Goal: Task Accomplishment & Management: Use online tool/utility

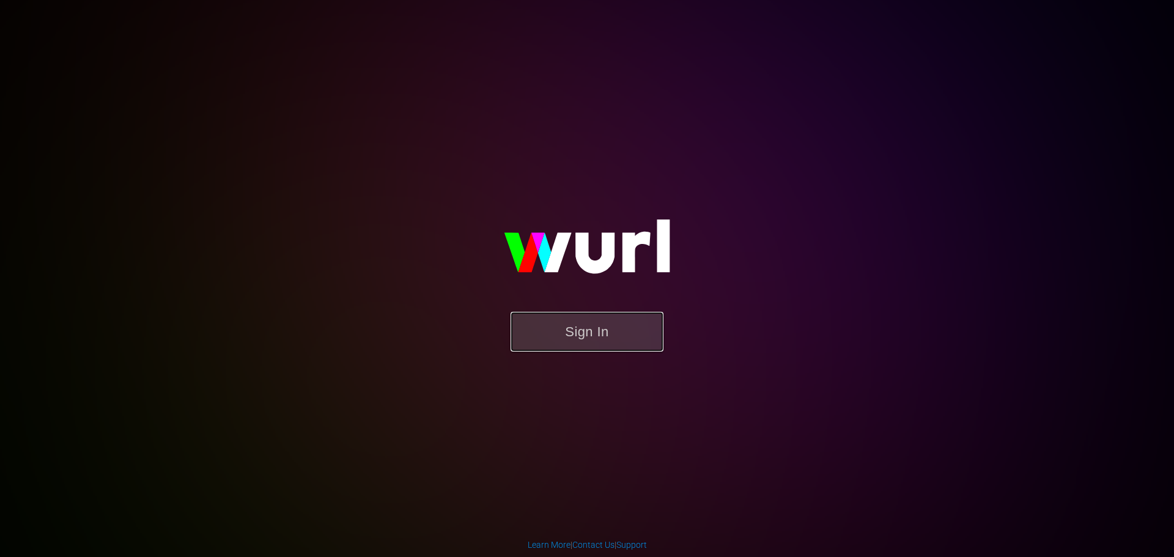
click at [569, 341] on button "Sign In" at bounding box center [586, 332] width 153 height 40
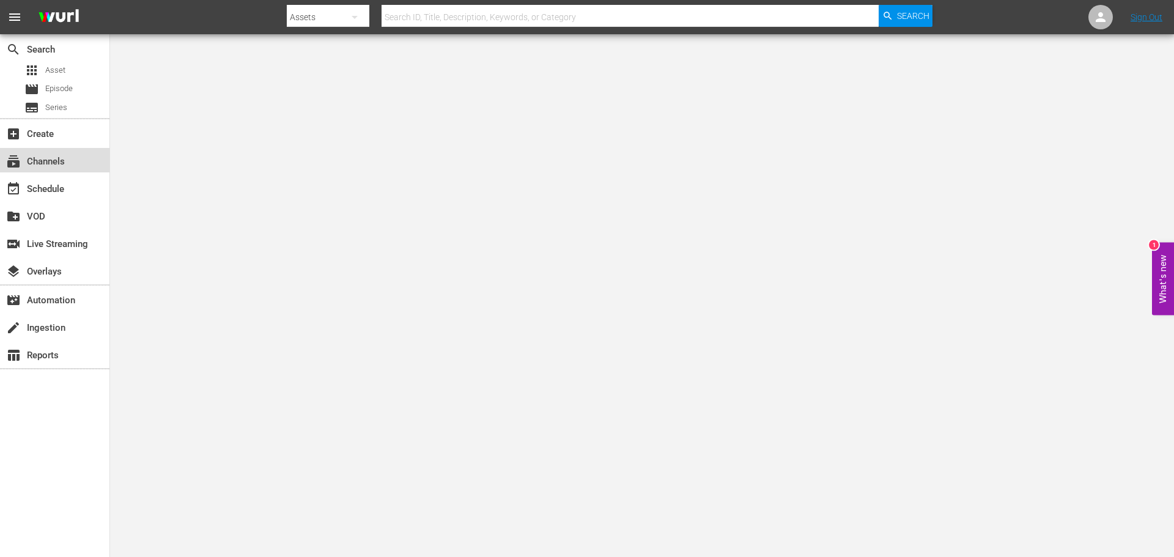
click at [35, 165] on div "subscriptions Channels" at bounding box center [34, 159] width 68 height 11
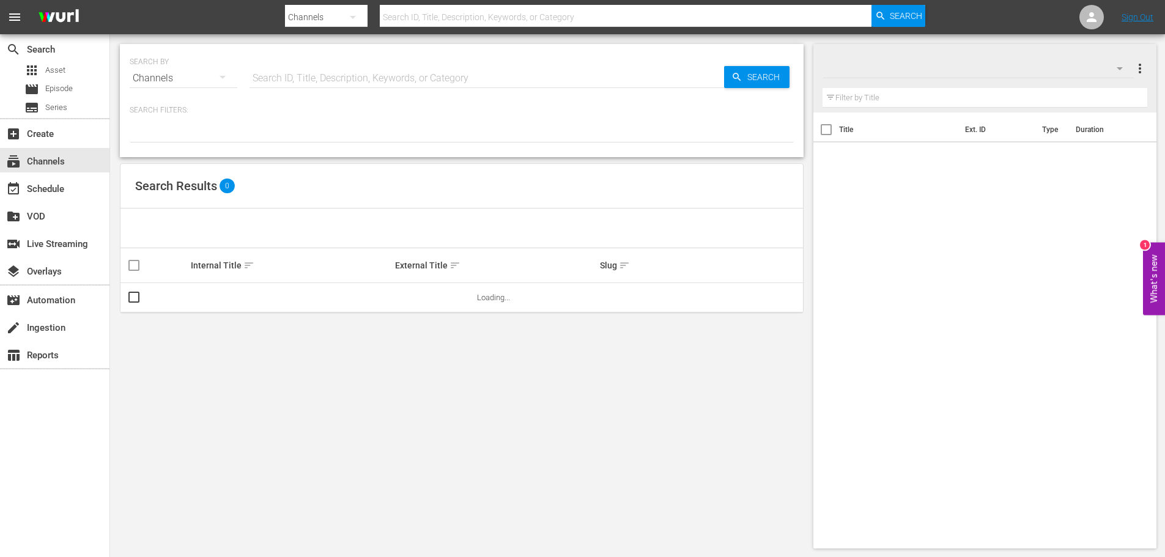
click at [312, 76] on input "text" at bounding box center [486, 78] width 474 height 29
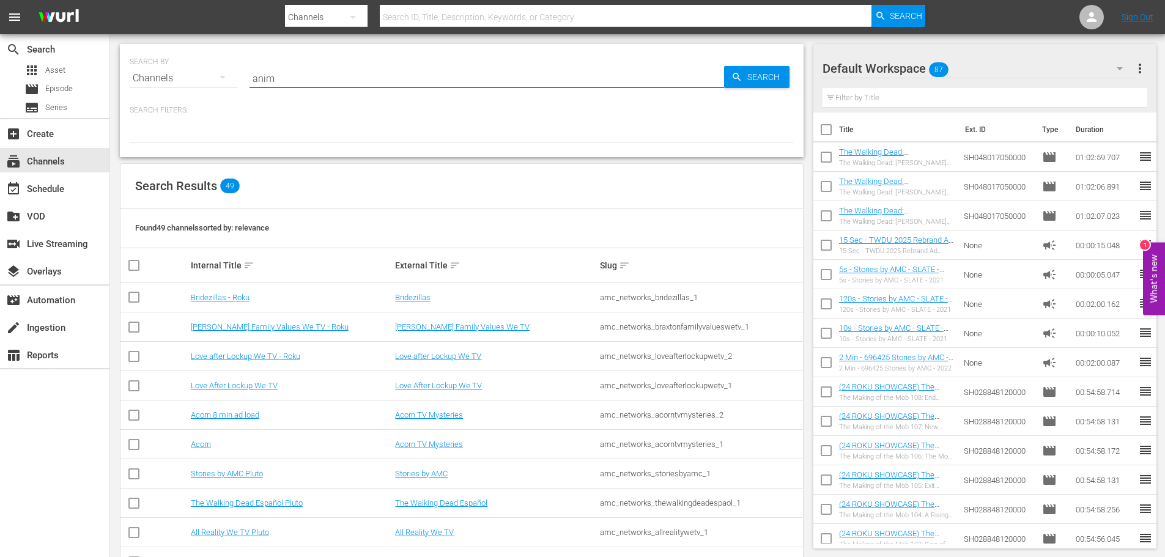
type input "anime"
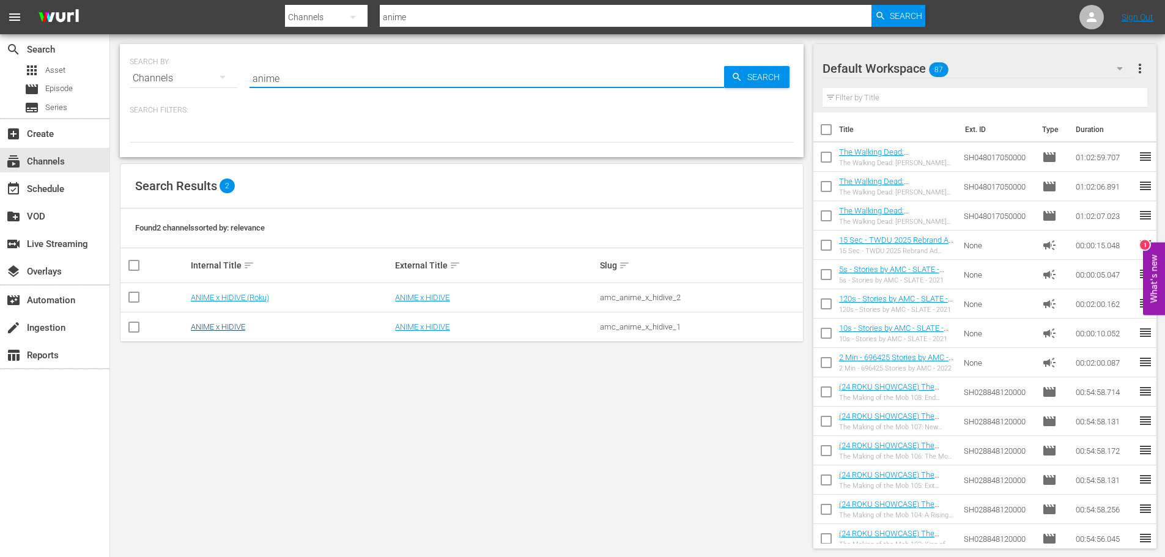
type input "anime"
click at [224, 329] on link "ANIME x HIDIVE" at bounding box center [218, 326] width 54 height 9
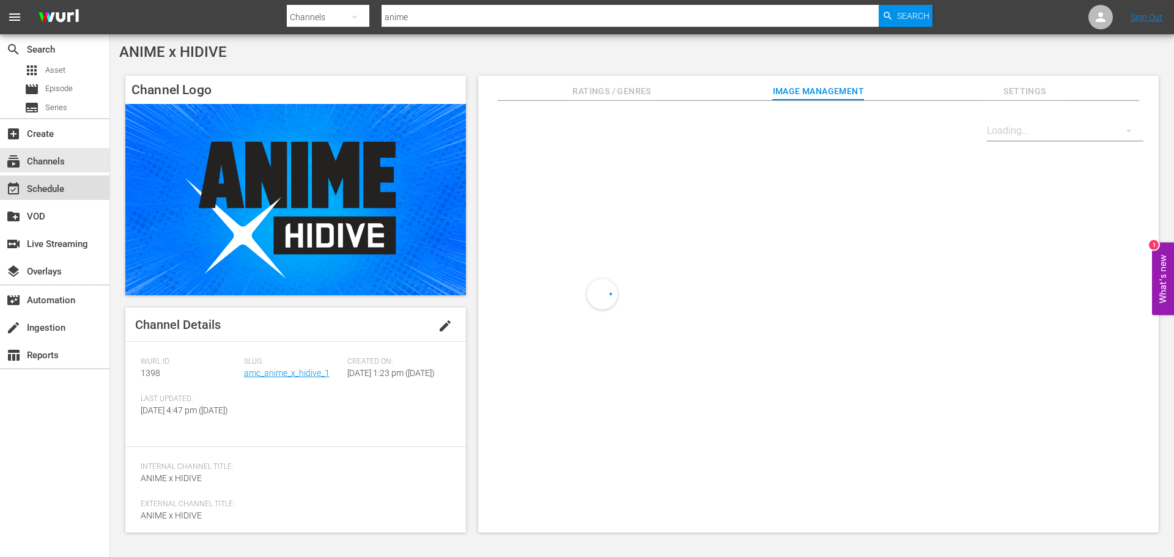
click at [38, 186] on div "event_available Schedule" at bounding box center [34, 187] width 68 height 11
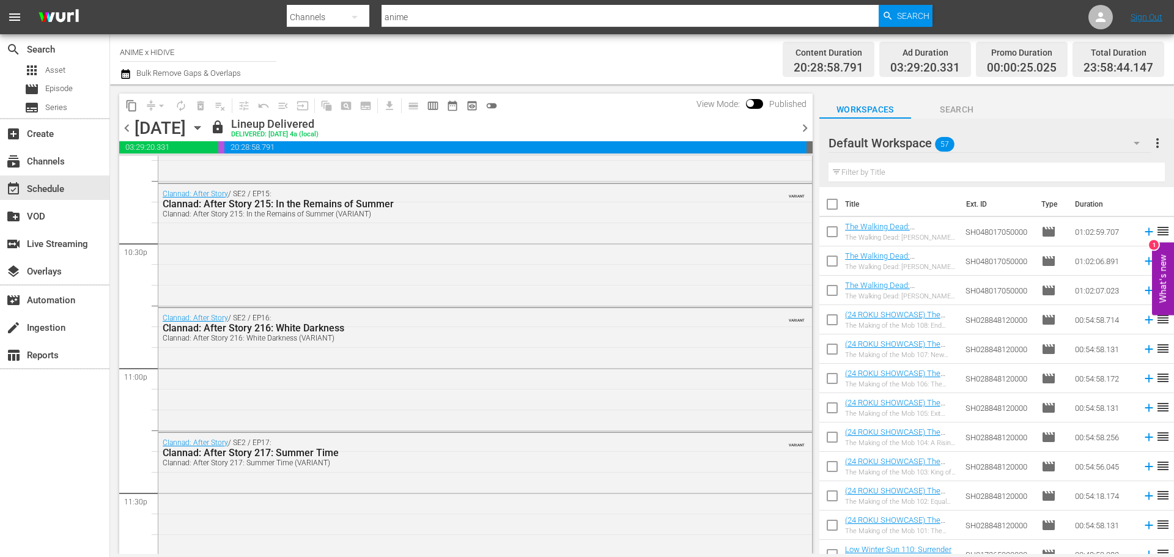
scroll to position [5652, 0]
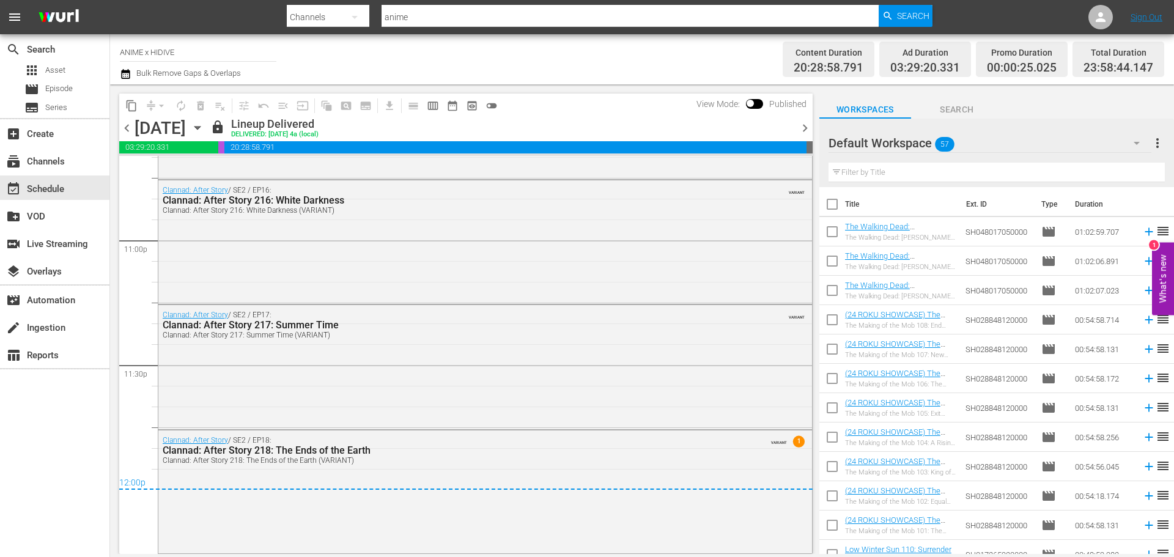
click at [204, 130] on icon "button" at bounding box center [197, 127] width 13 height 13
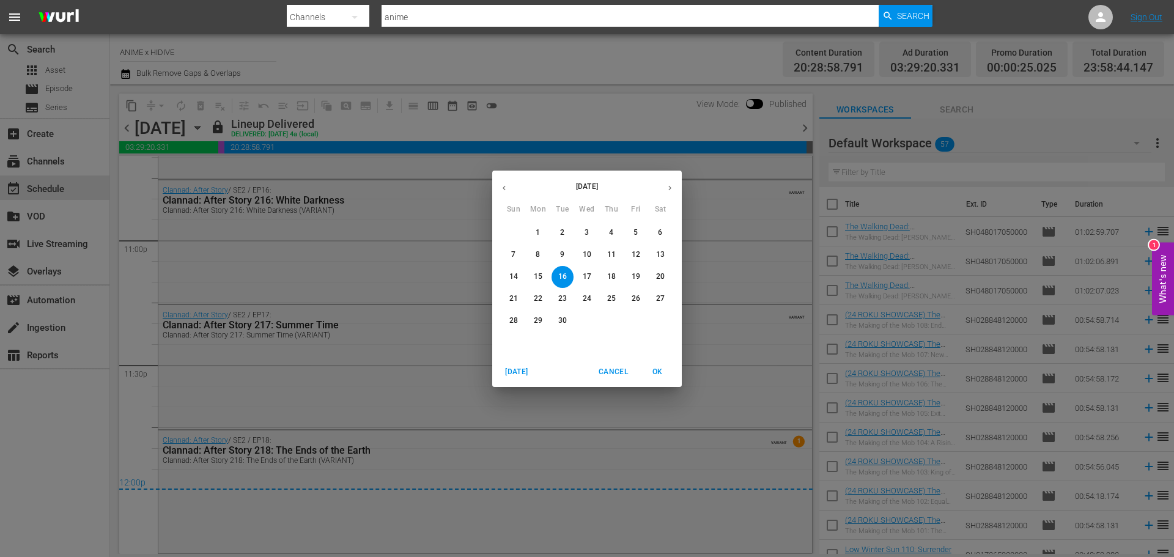
click at [580, 274] on span "17" at bounding box center [587, 276] width 22 height 10
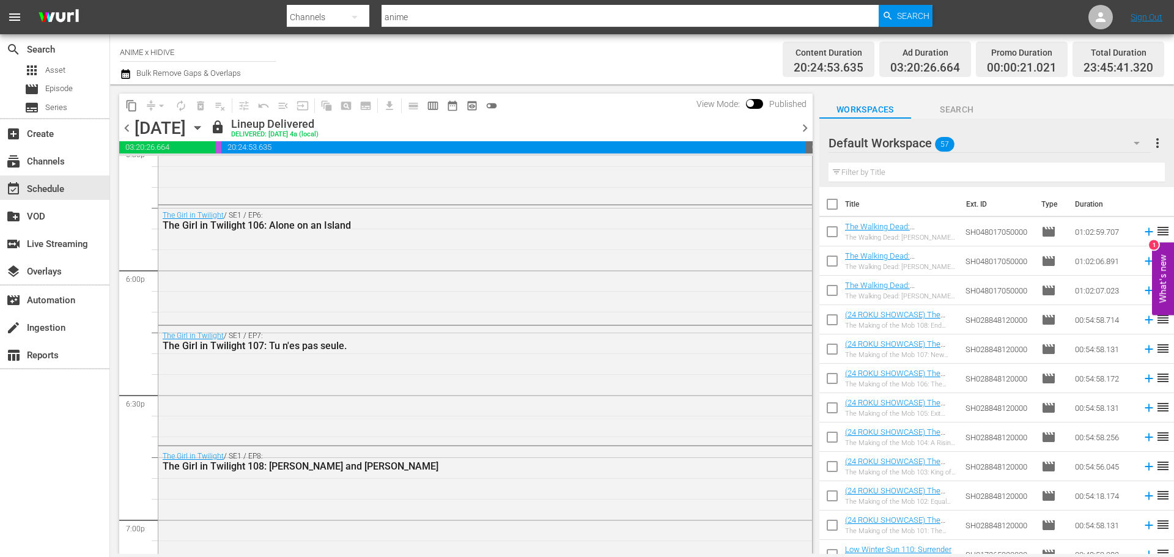
scroll to position [5592, 0]
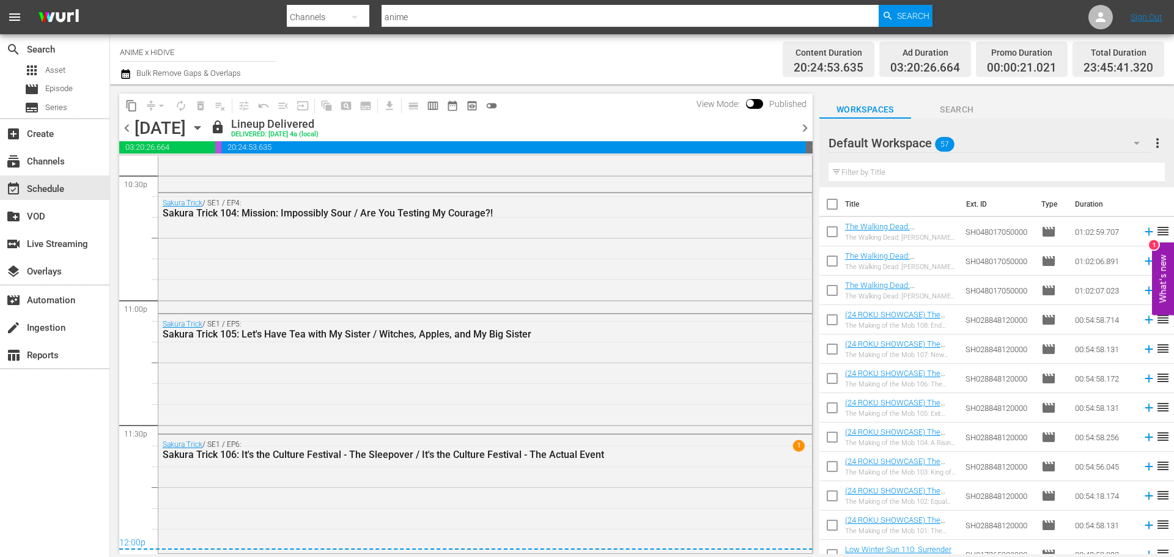
click at [204, 124] on icon "button" at bounding box center [197, 127] width 13 height 13
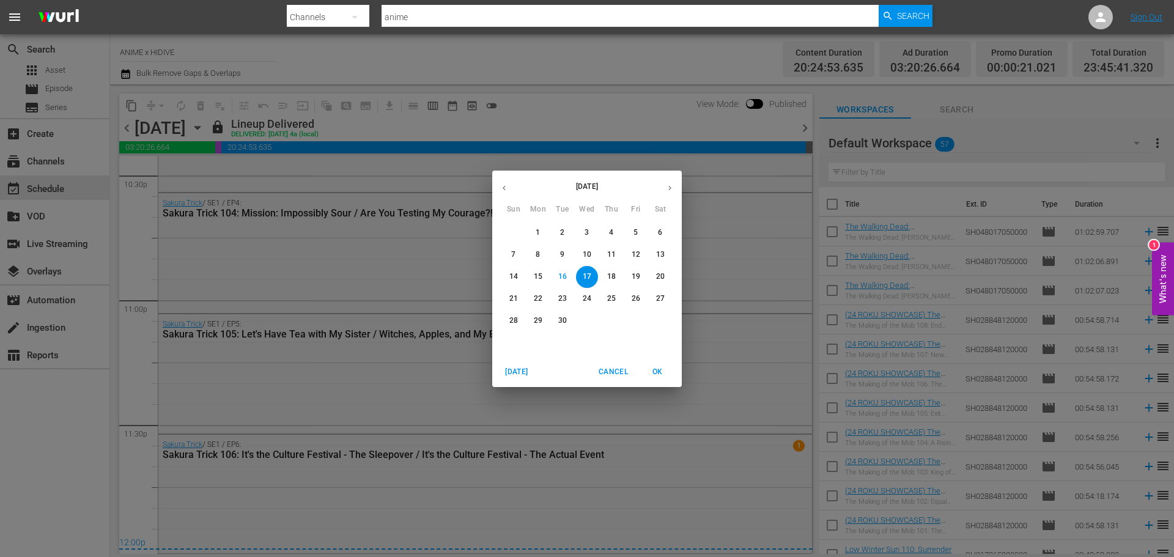
click at [614, 268] on button "18" at bounding box center [611, 277] width 22 height 22
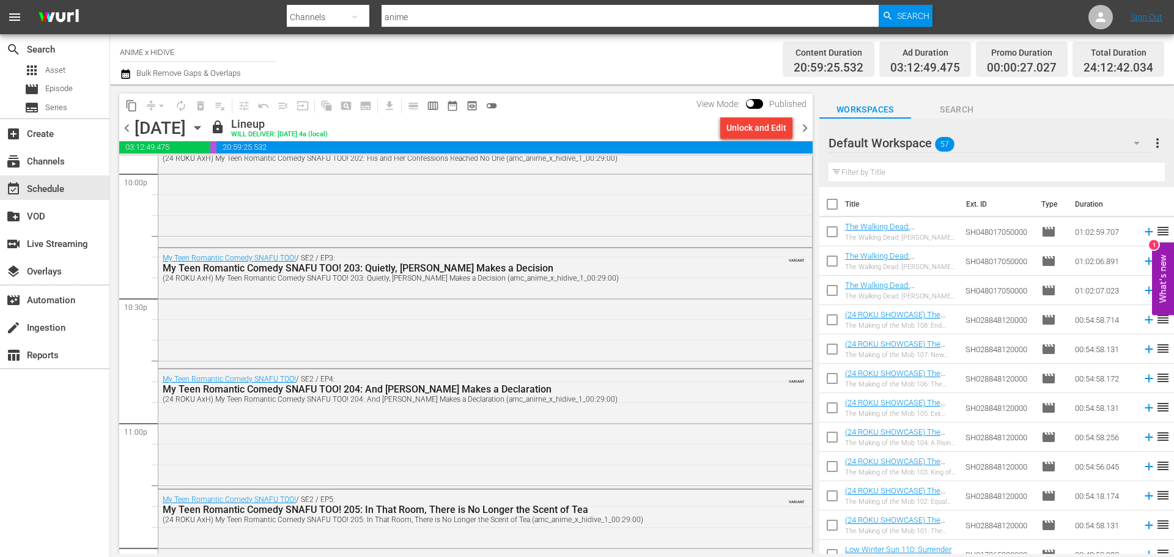
scroll to position [5646, 0]
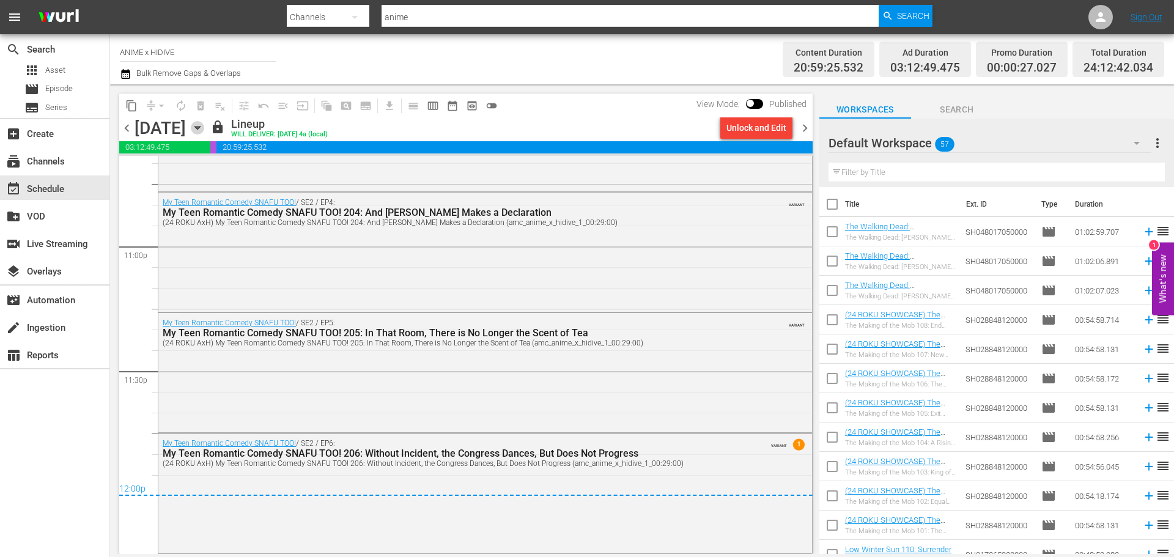
click at [204, 123] on icon "button" at bounding box center [197, 127] width 13 height 13
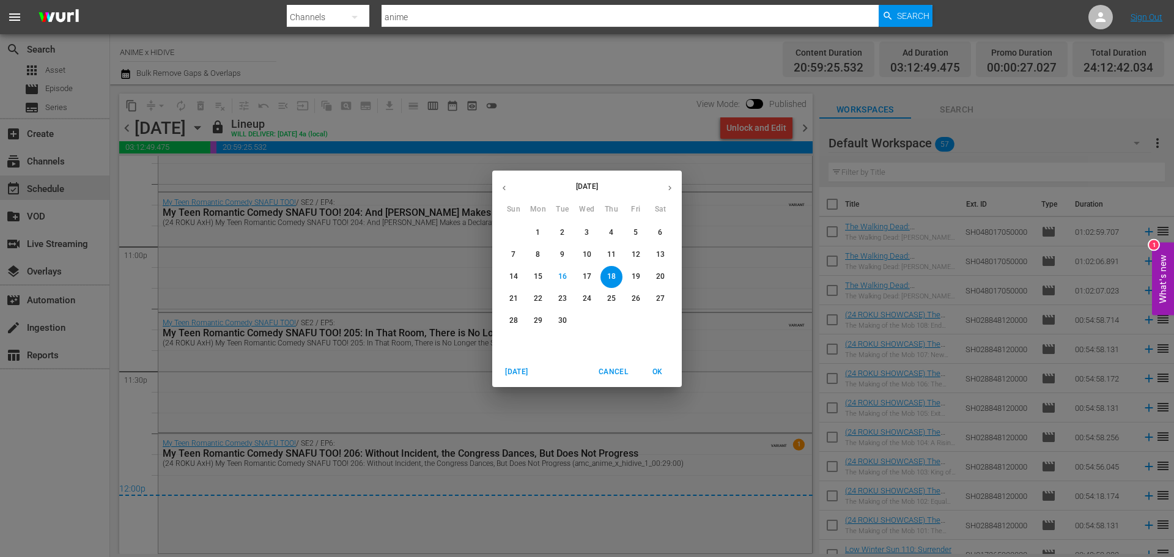
click at [616, 368] on span "Cancel" at bounding box center [612, 372] width 29 height 13
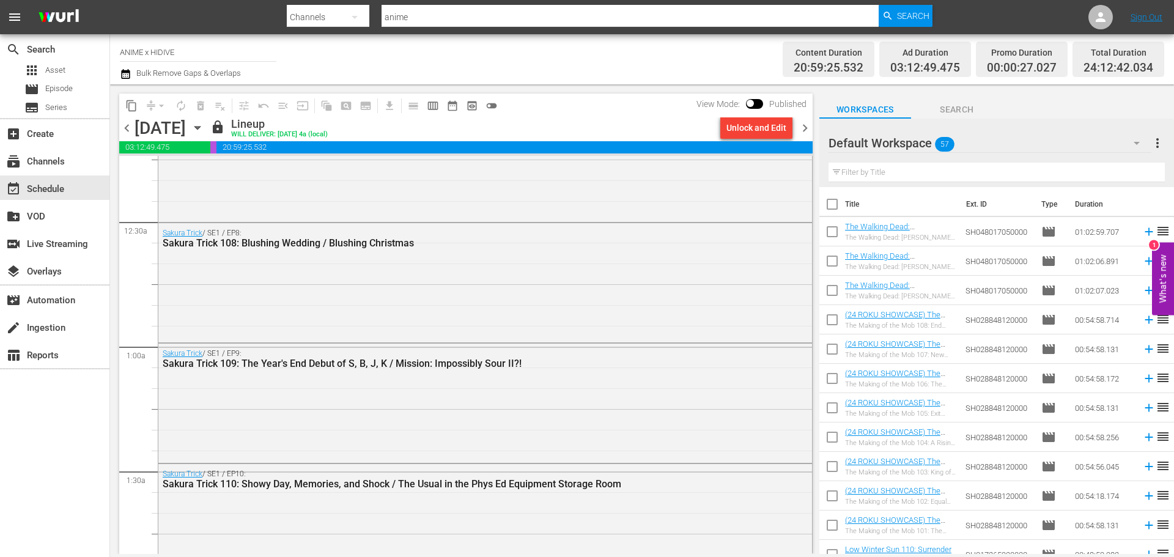
scroll to position [0, 0]
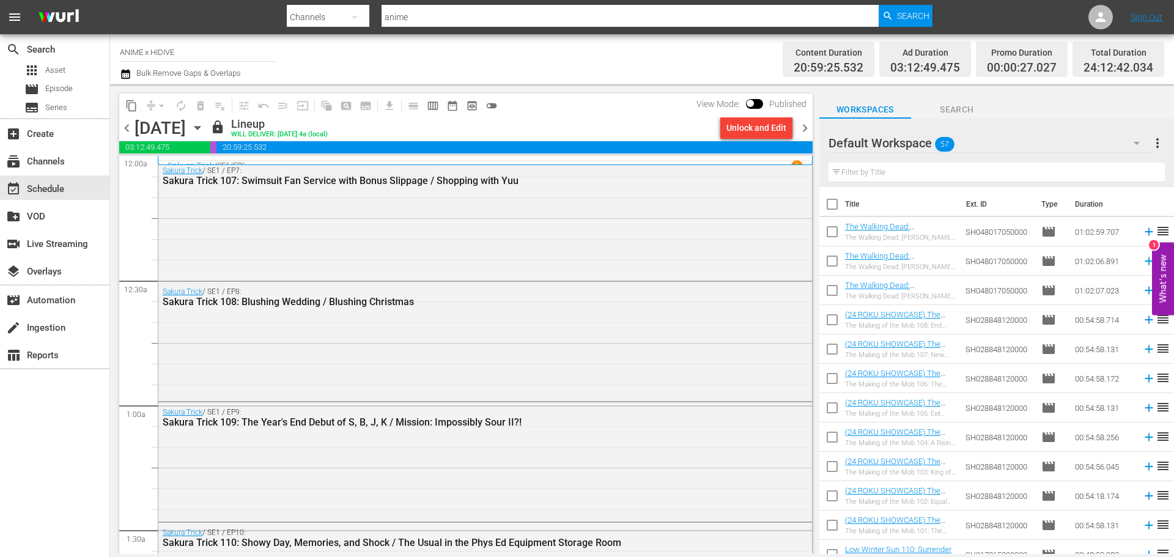
drag, startPoint x: 800, startPoint y: 164, endPoint x: 810, endPoint y: 289, distance: 124.5
click at [810, 289] on div "S N A P S N A P S N A P S N A P S N A P S N A P S N A P S N A P S N A P S N A P…" at bounding box center [465, 355] width 693 height 398
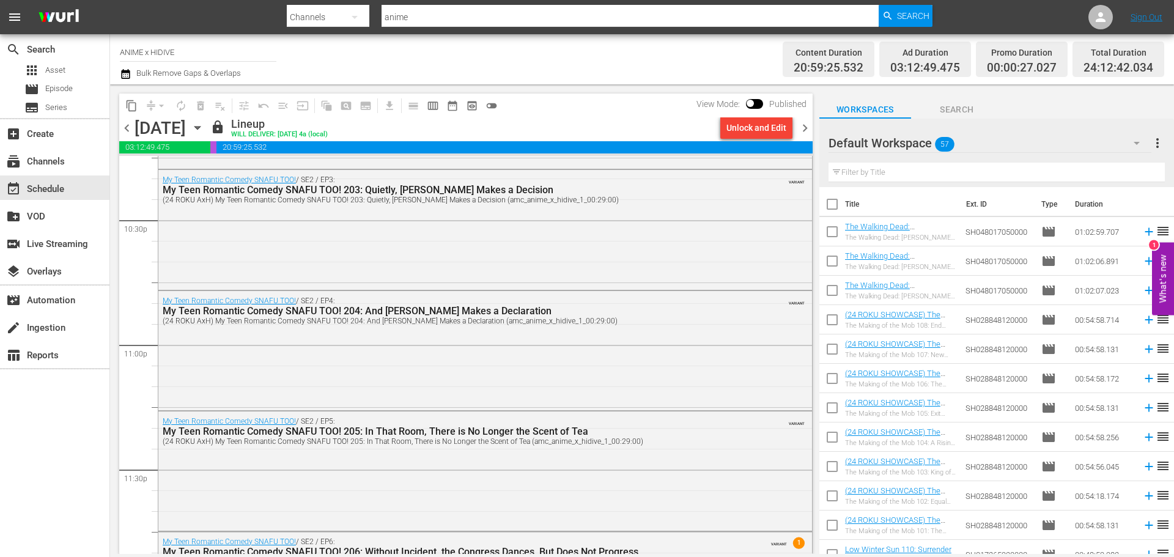
scroll to position [5646, 0]
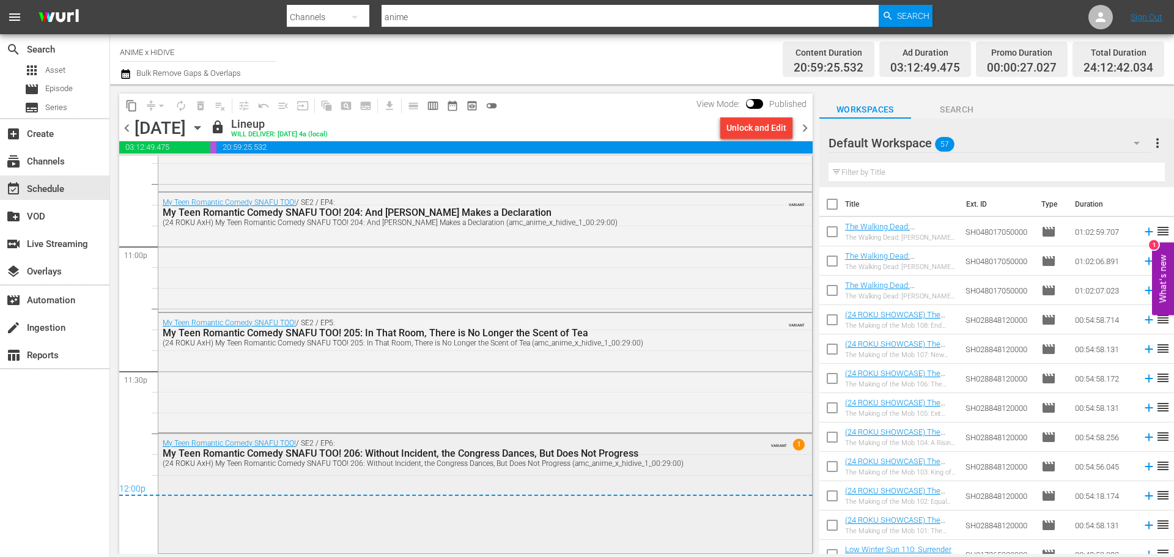
click at [711, 454] on div "My Teen Romantic Comedy SNAFU TOO! 206: Without Incident, the Congress Dances, …" at bounding box center [452, 453] width 578 height 12
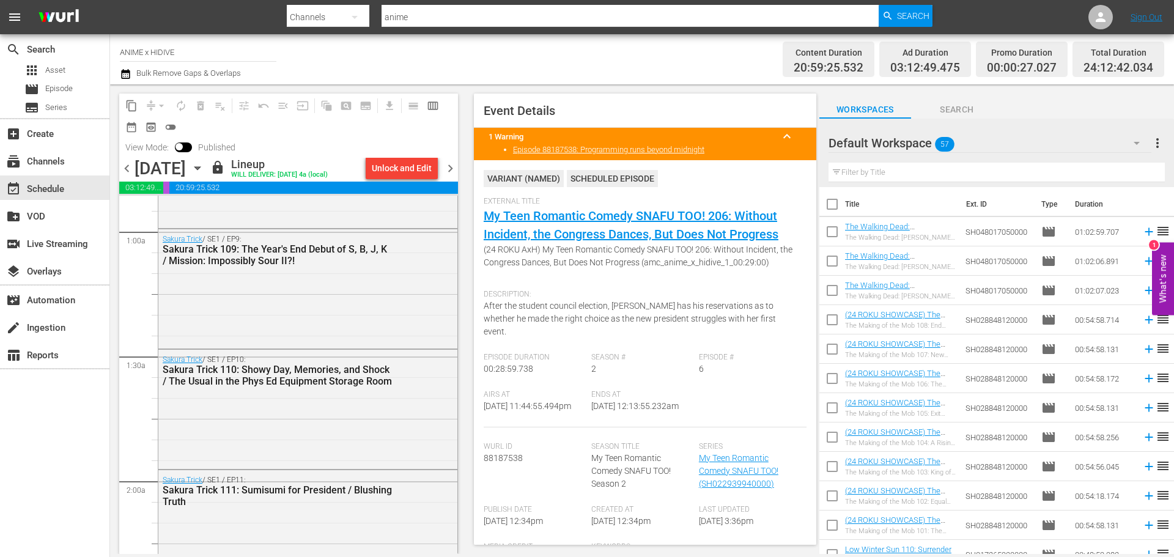
scroll to position [0, 0]
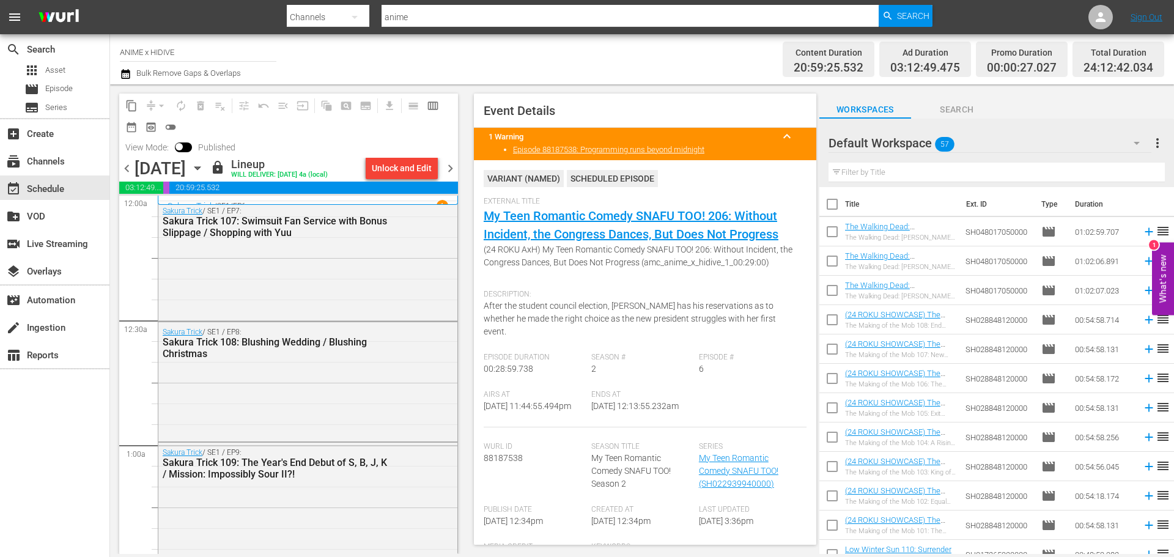
click at [309, 196] on div "Sakura Trick / SE1 / EP6 1 Sakura Trick 106: It's the Culture Festival - The Sl…" at bounding box center [308, 200] width 300 height 9
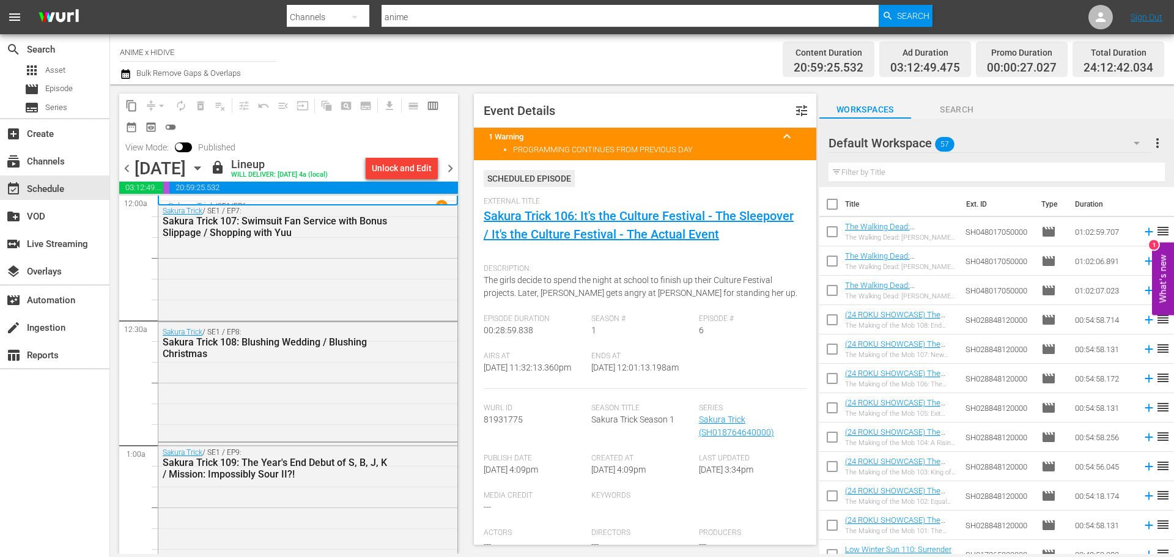
click at [204, 166] on icon "button" at bounding box center [197, 167] width 13 height 13
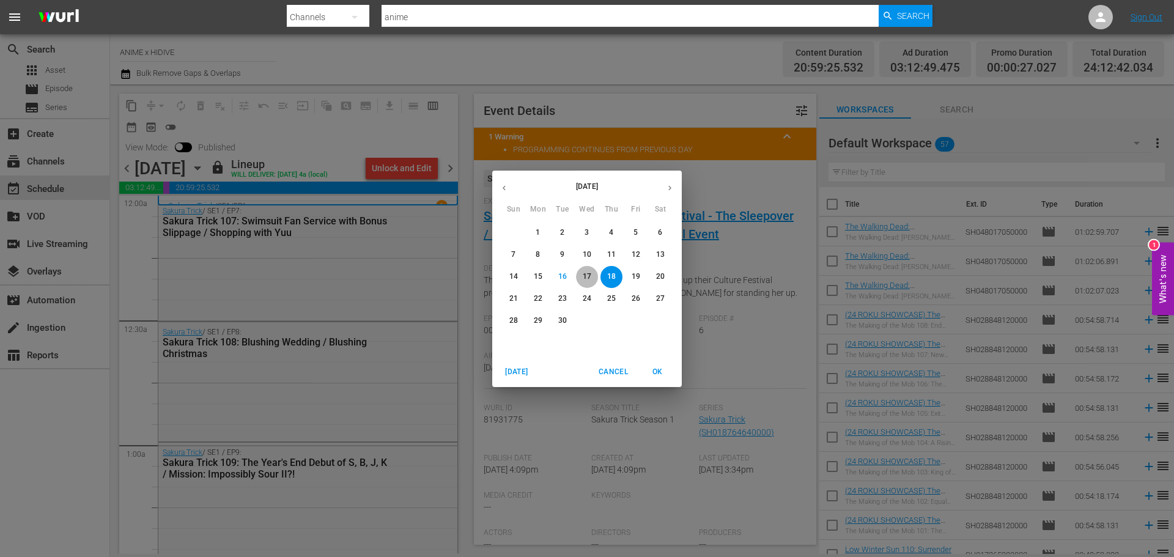
click at [591, 276] on p "17" at bounding box center [587, 276] width 9 height 10
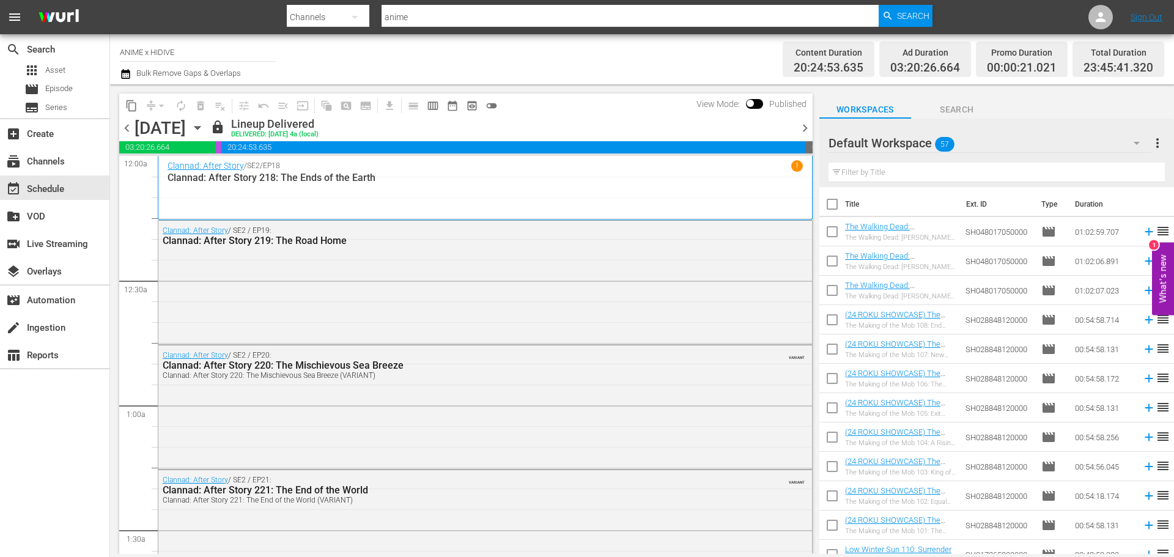
click at [736, 181] on p "Clannad: After Story 218: The Ends of the Earth" at bounding box center [484, 178] width 635 height 12
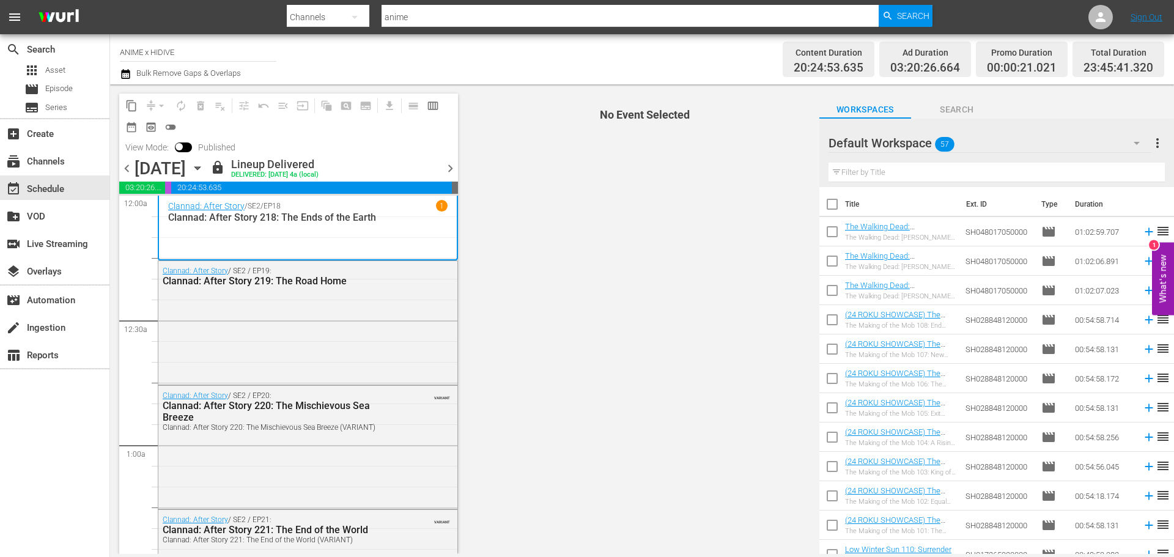
click at [369, 237] on div "Clannad: After Story / SE2 / EP18 1 Clannad: After Story 218: The Ends of the E…" at bounding box center [307, 227] width 279 height 55
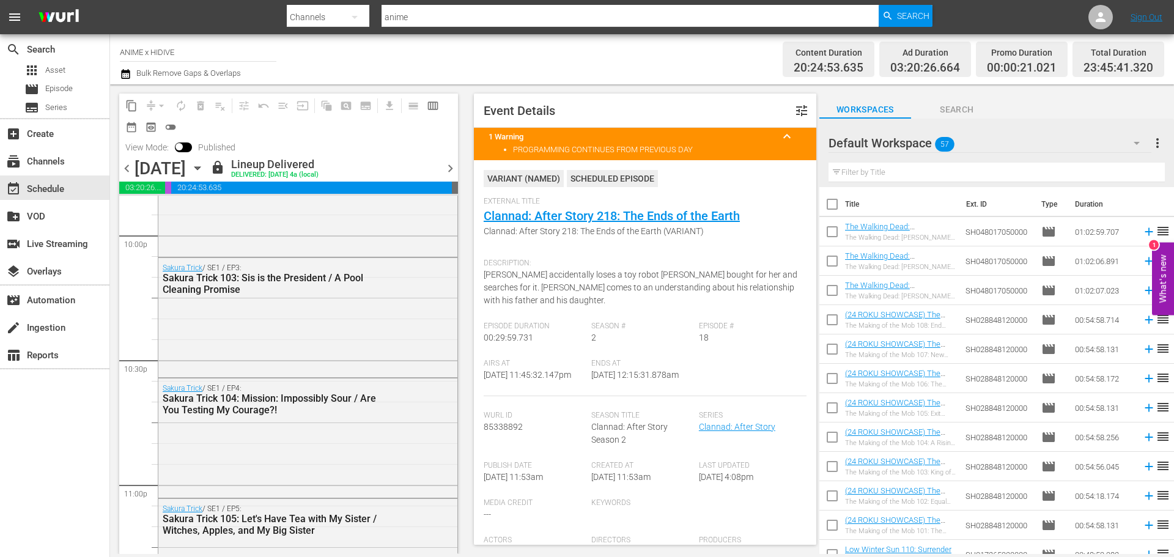
scroll to position [5633, 0]
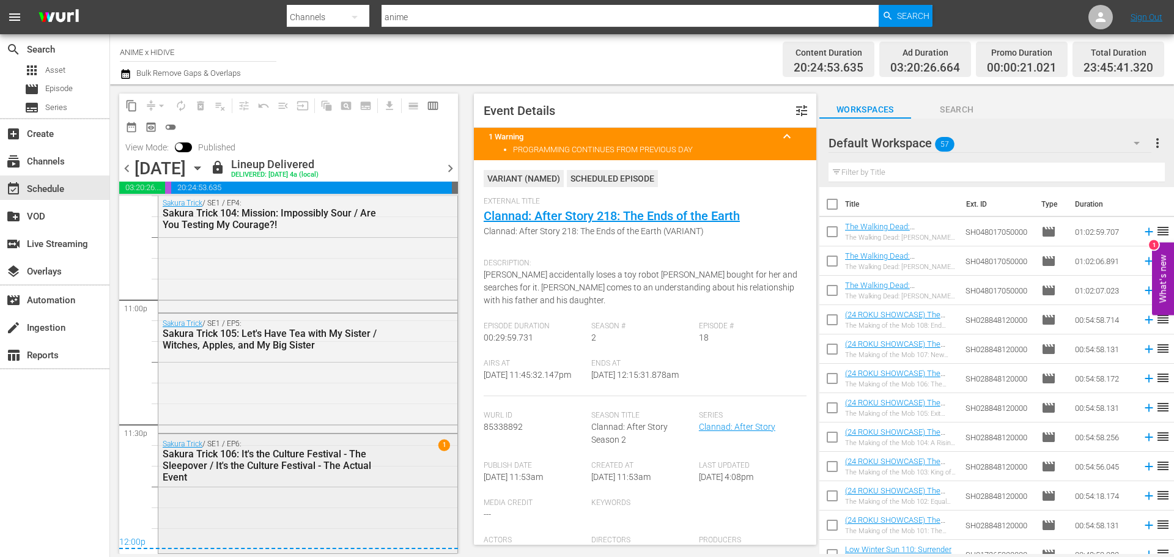
click at [357, 495] on div "Sakura Trick / SE1 / EP6: Sakura Trick 106: It's the Culture Festival - The Sle…" at bounding box center [307, 492] width 299 height 117
